Goal: Information Seeking & Learning: Learn about a topic

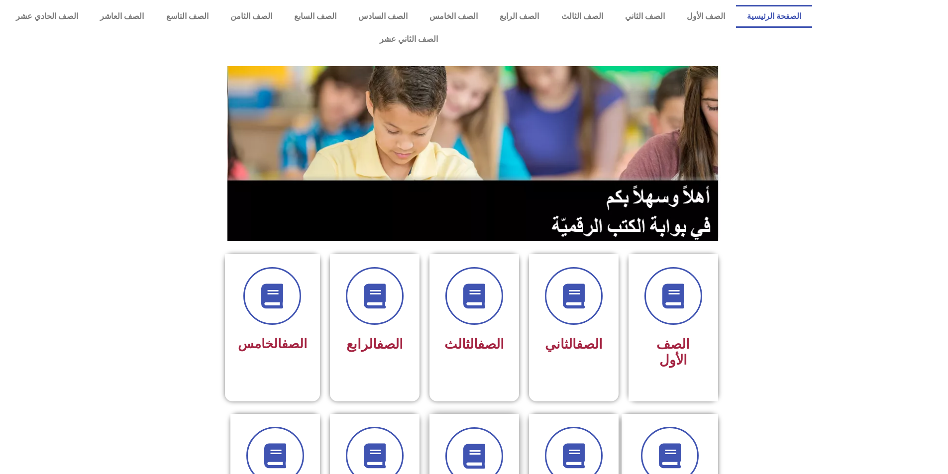
click at [483, 439] on span at bounding box center [474, 457] width 64 height 64
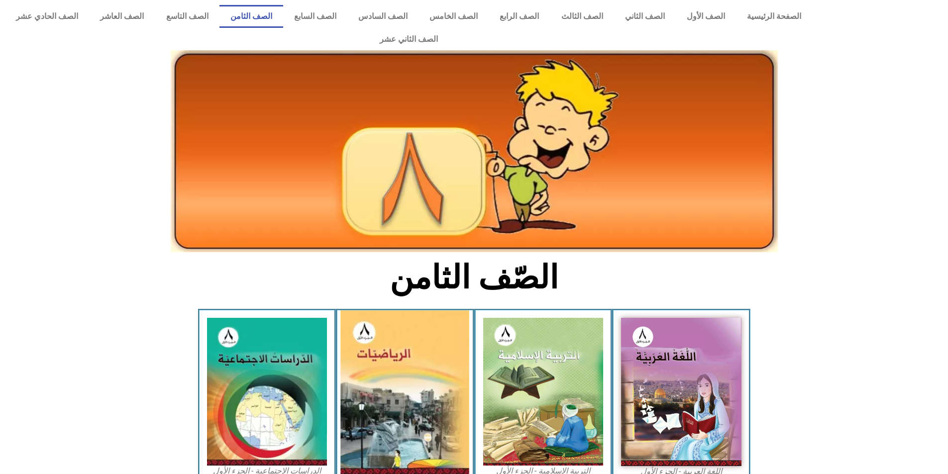
click at [427, 368] on img at bounding box center [405, 393] width 129 height 164
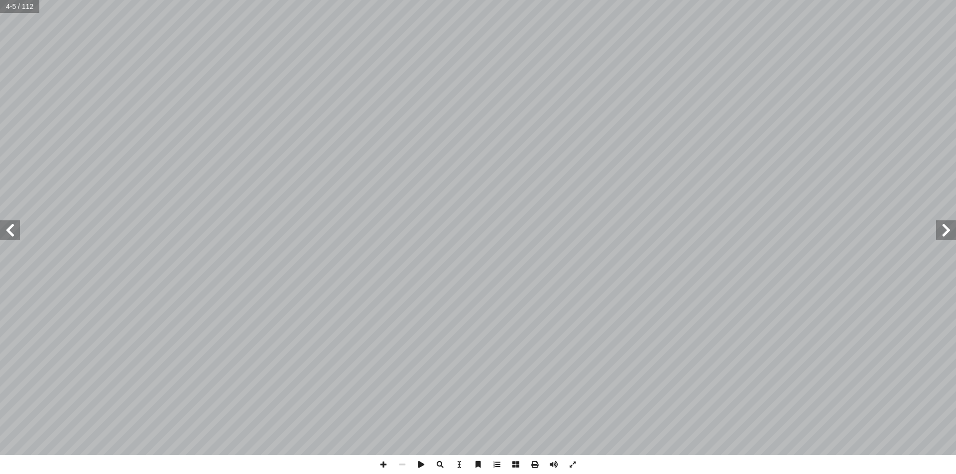
click at [955, 239] on div "مــقــدمــة لتهيئــة، � لطلبــة مــن مرحلــة � كتســبها � لتــي � لمفاهيــم � ت…" at bounding box center [478, 227] width 956 height 455
click at [385, 464] on span at bounding box center [383, 464] width 19 height 19
